Goal: Register for event/course

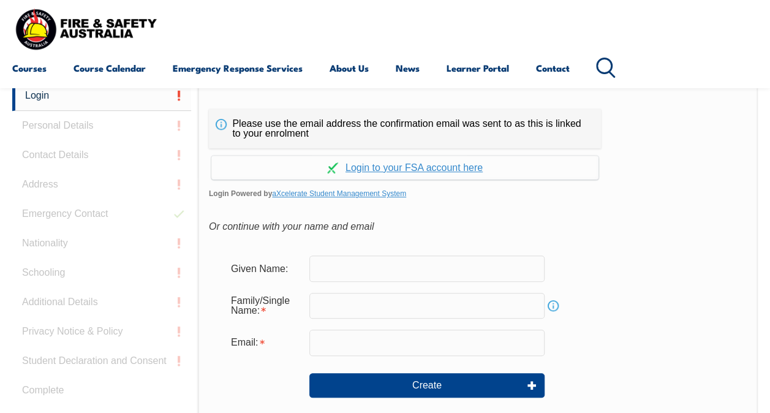
click at [351, 270] on input "text" at bounding box center [426, 269] width 235 height 26
type input "[PERSON_NAME]"
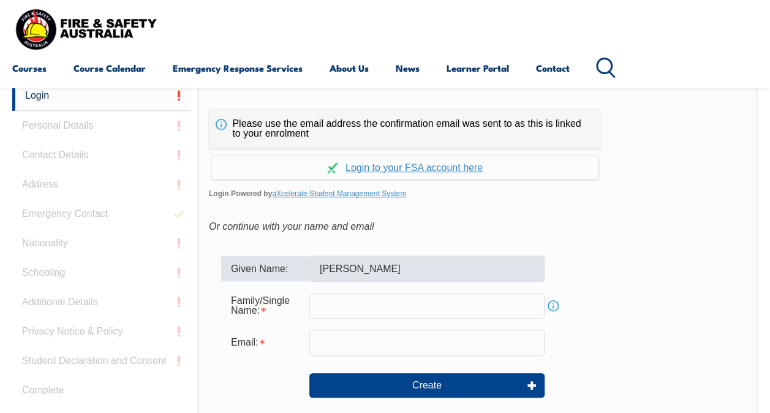
type input "heriban"
type input "[EMAIL_ADDRESS][DOMAIN_NAME]"
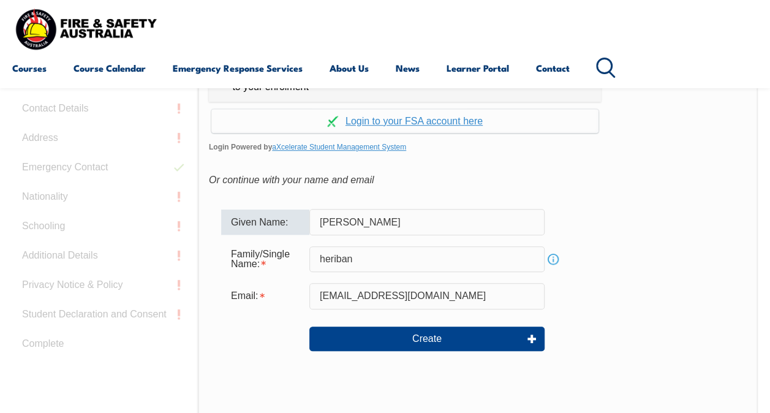
scroll to position [338, 0]
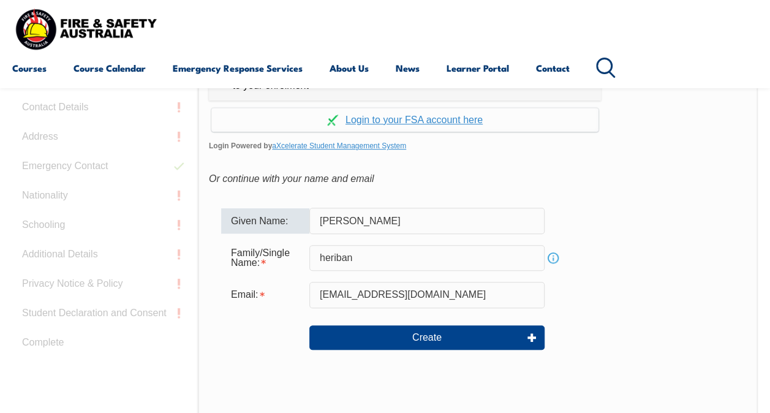
click at [191, 36] on div "Courses Course Calendar Emergency Response Services Services Overview Emergency…" at bounding box center [385, 44] width 746 height 78
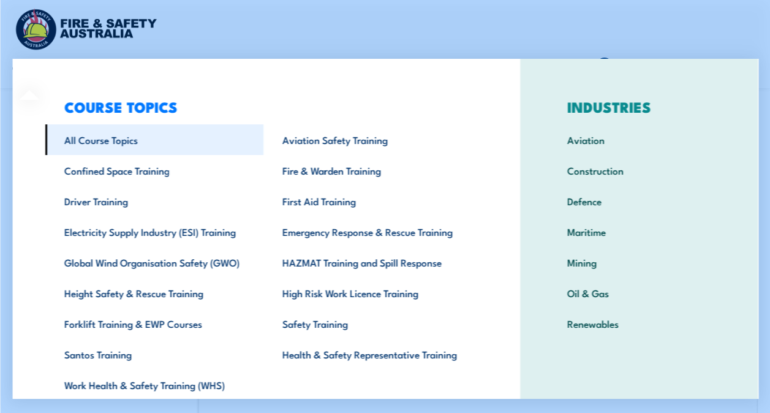
click at [95, 138] on link "All Course Topics" at bounding box center [154, 139] width 218 height 31
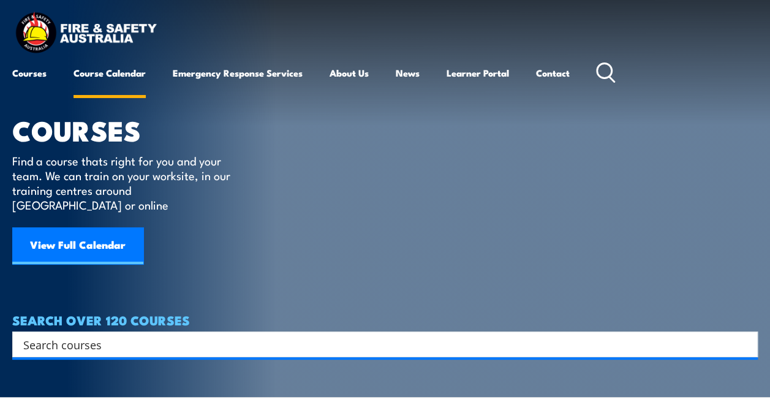
click at [126, 71] on link "Course Calendar" at bounding box center [110, 72] width 72 height 29
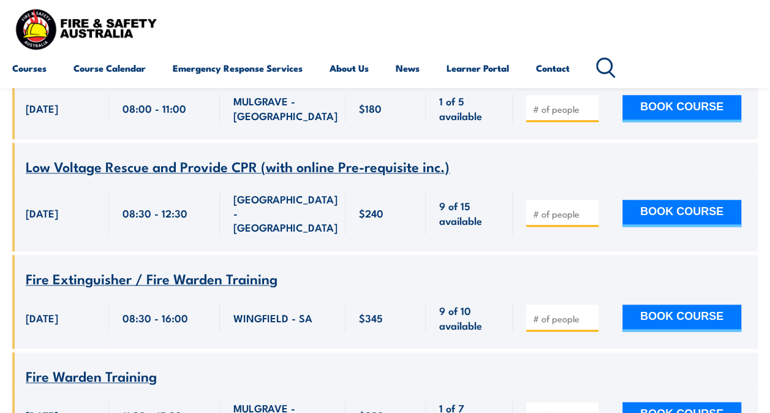
scroll to position [603, 0]
